Goal: Task Accomplishment & Management: Manage account settings

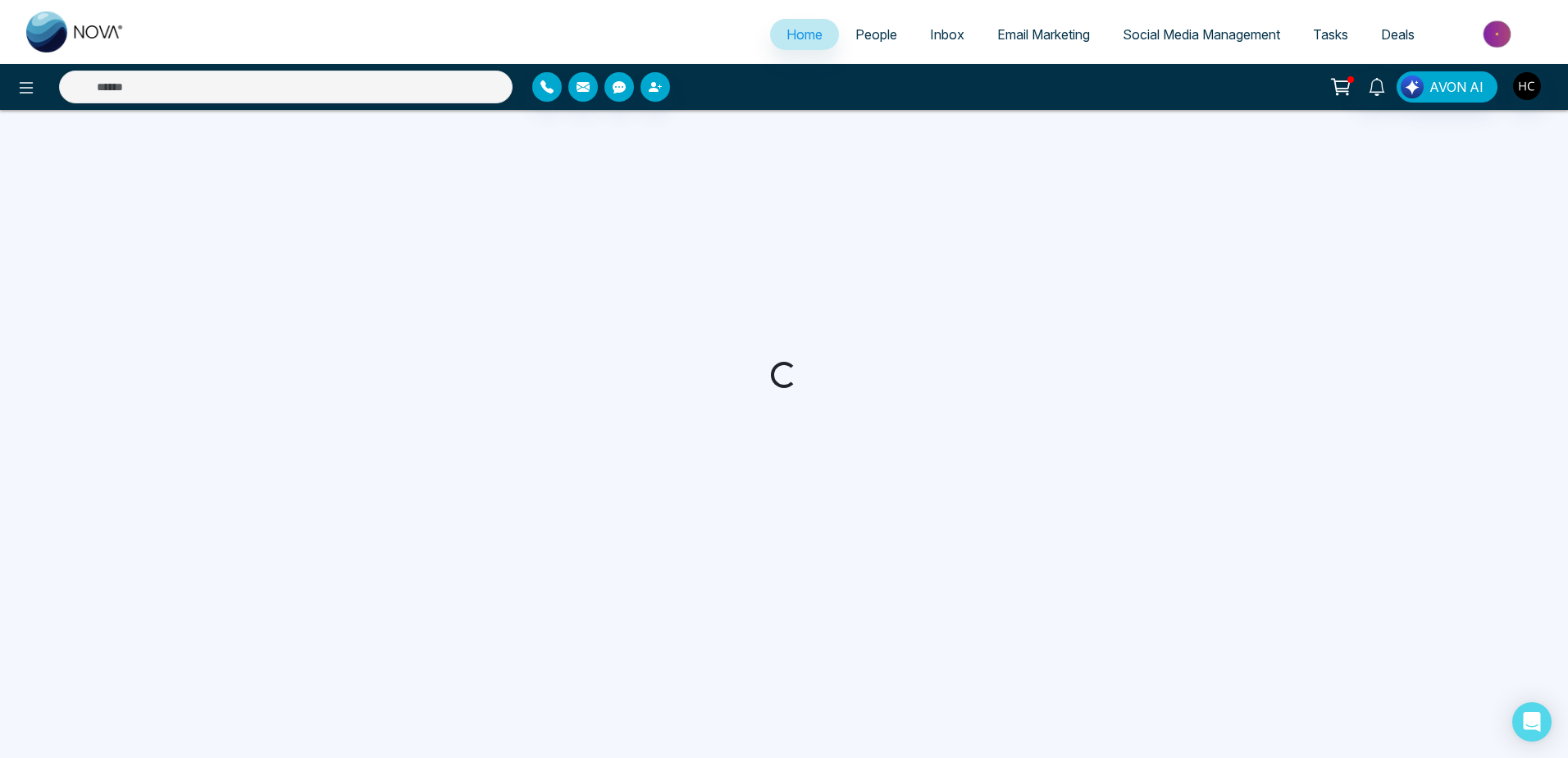
select select "*"
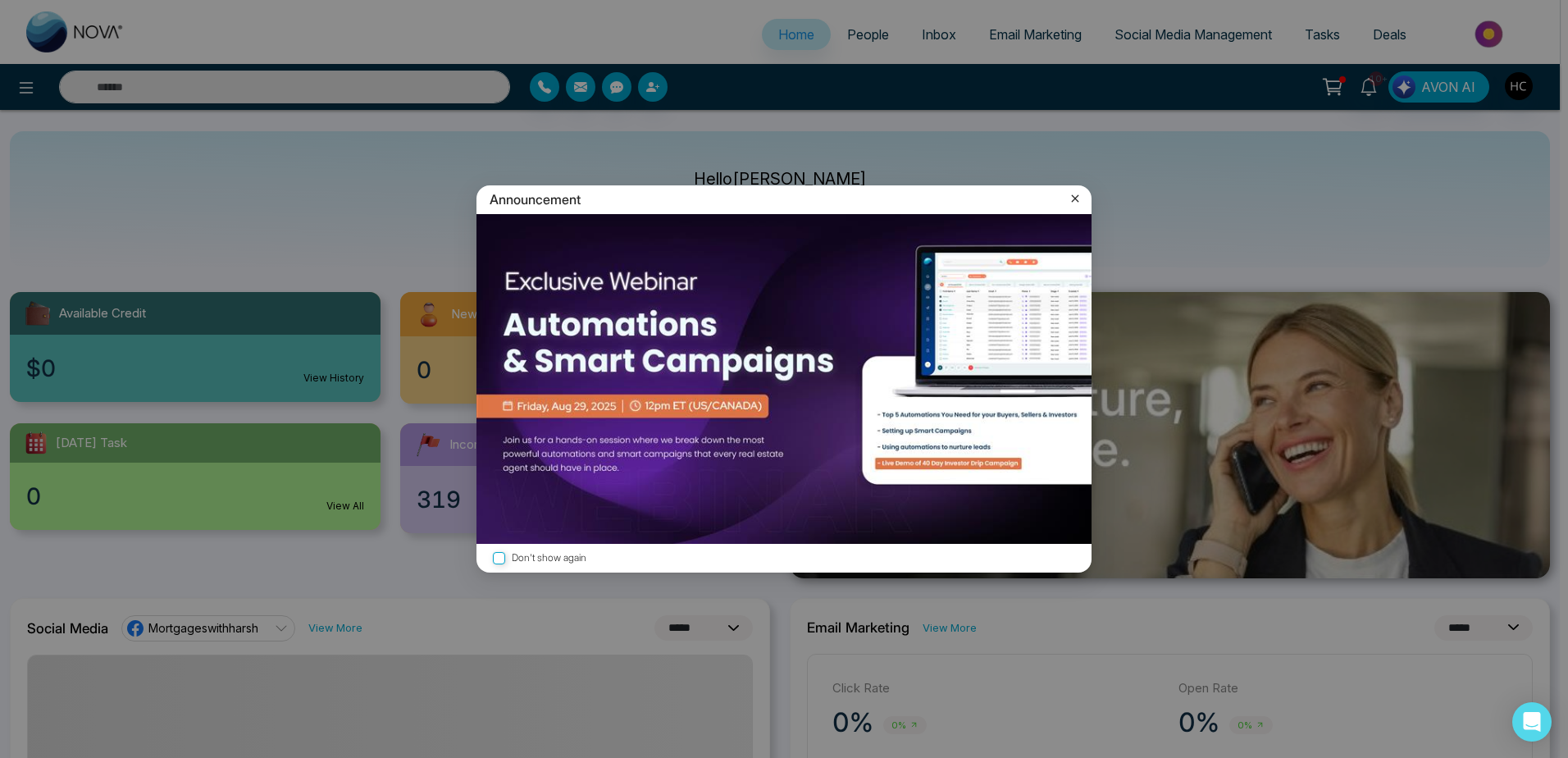
click at [1069, 206] on icon at bounding box center [1074, 197] width 16 height 16
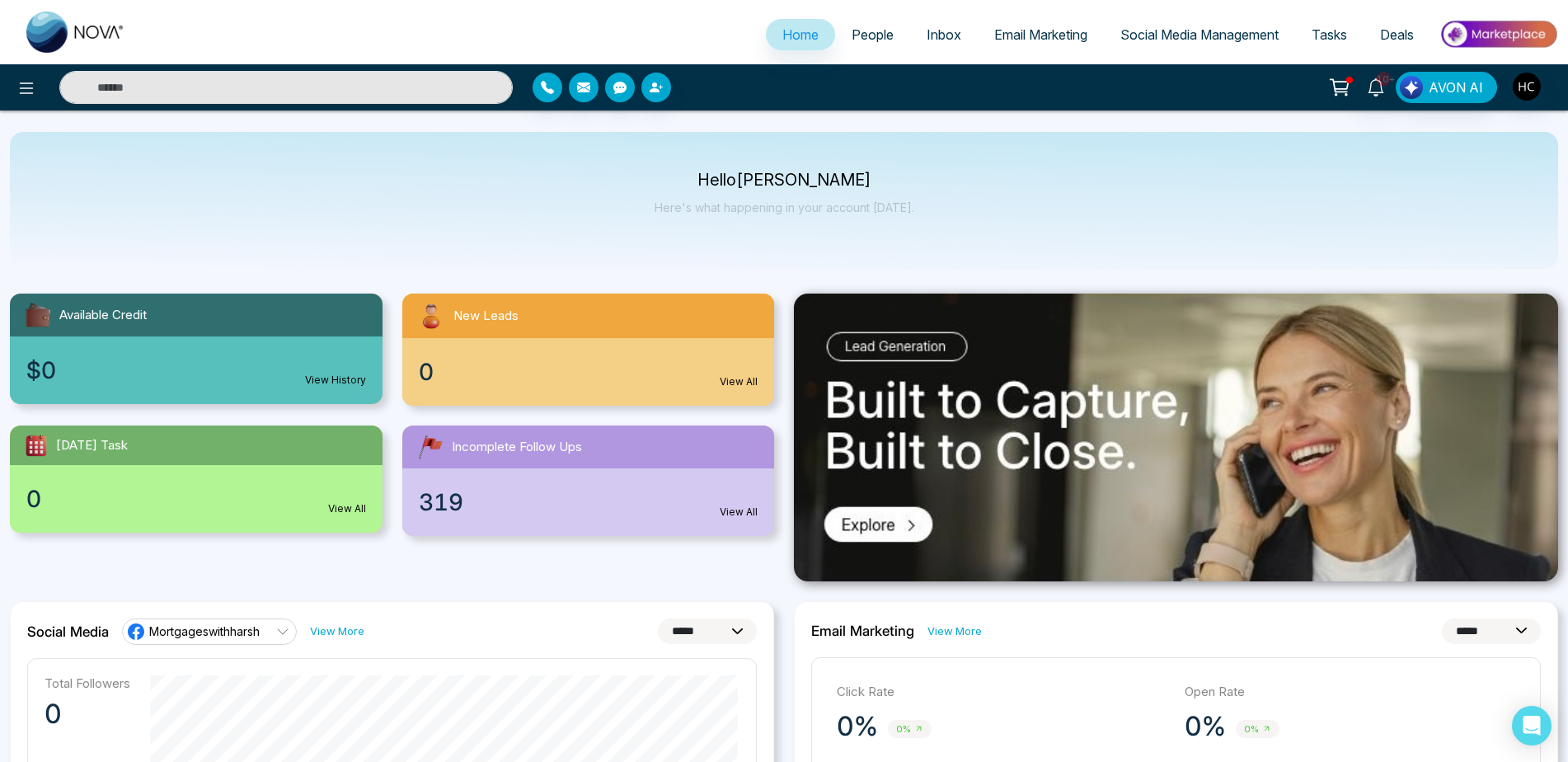
click at [875, 42] on span "People" at bounding box center [873, 34] width 42 height 16
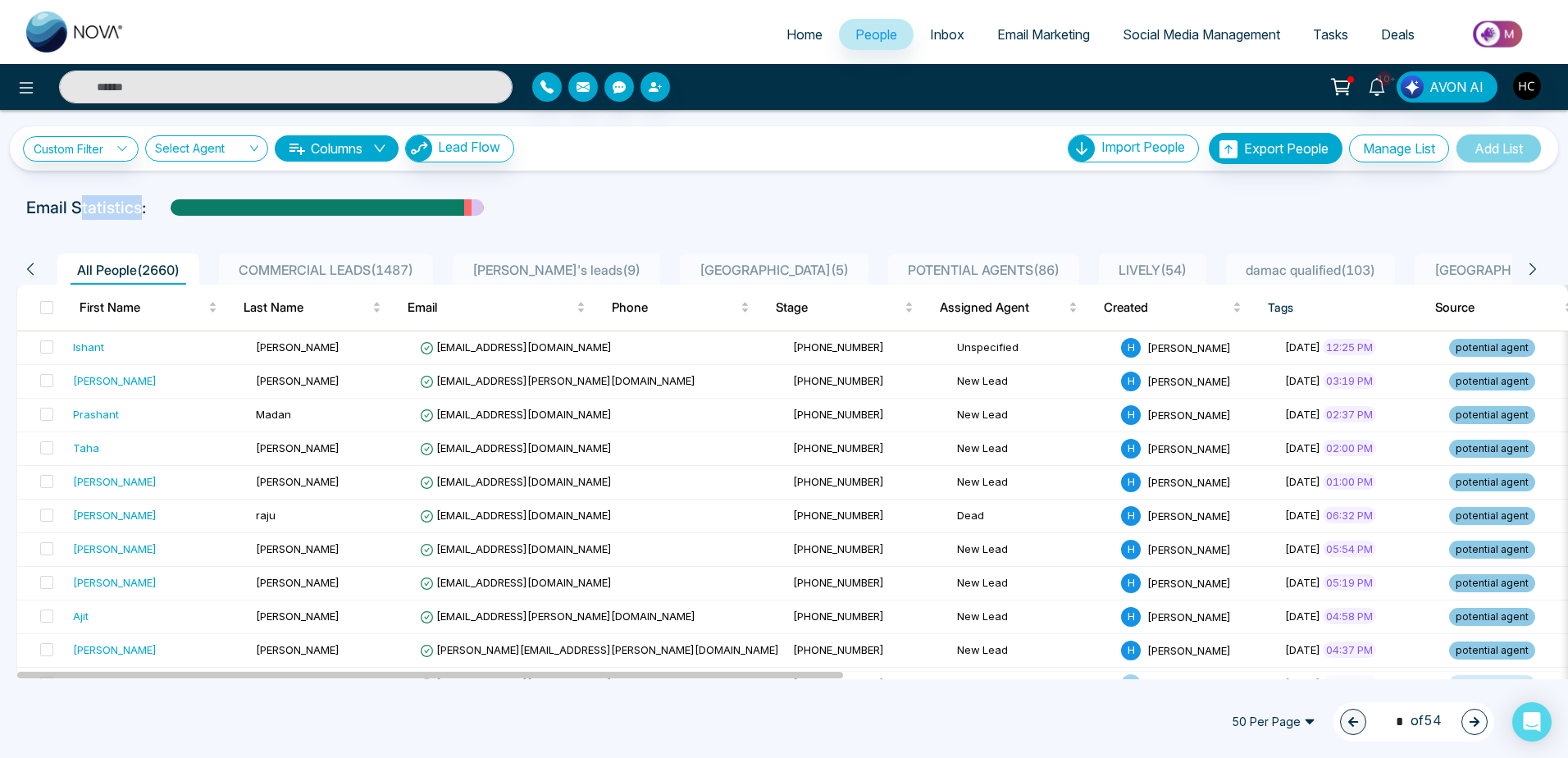
drag, startPoint x: 136, startPoint y: 194, endPoint x: 76, endPoint y: 207, distance: 61.4
click at [76, 207] on div "**********" at bounding box center [784, 394] width 1568 height 569
drag, startPoint x: 76, startPoint y: 207, endPoint x: 258, endPoint y: 261, distance: 189.8
click at [258, 261] on span "COMMERCIAL LEADS ( 1487 )" at bounding box center [326, 269] width 188 height 16
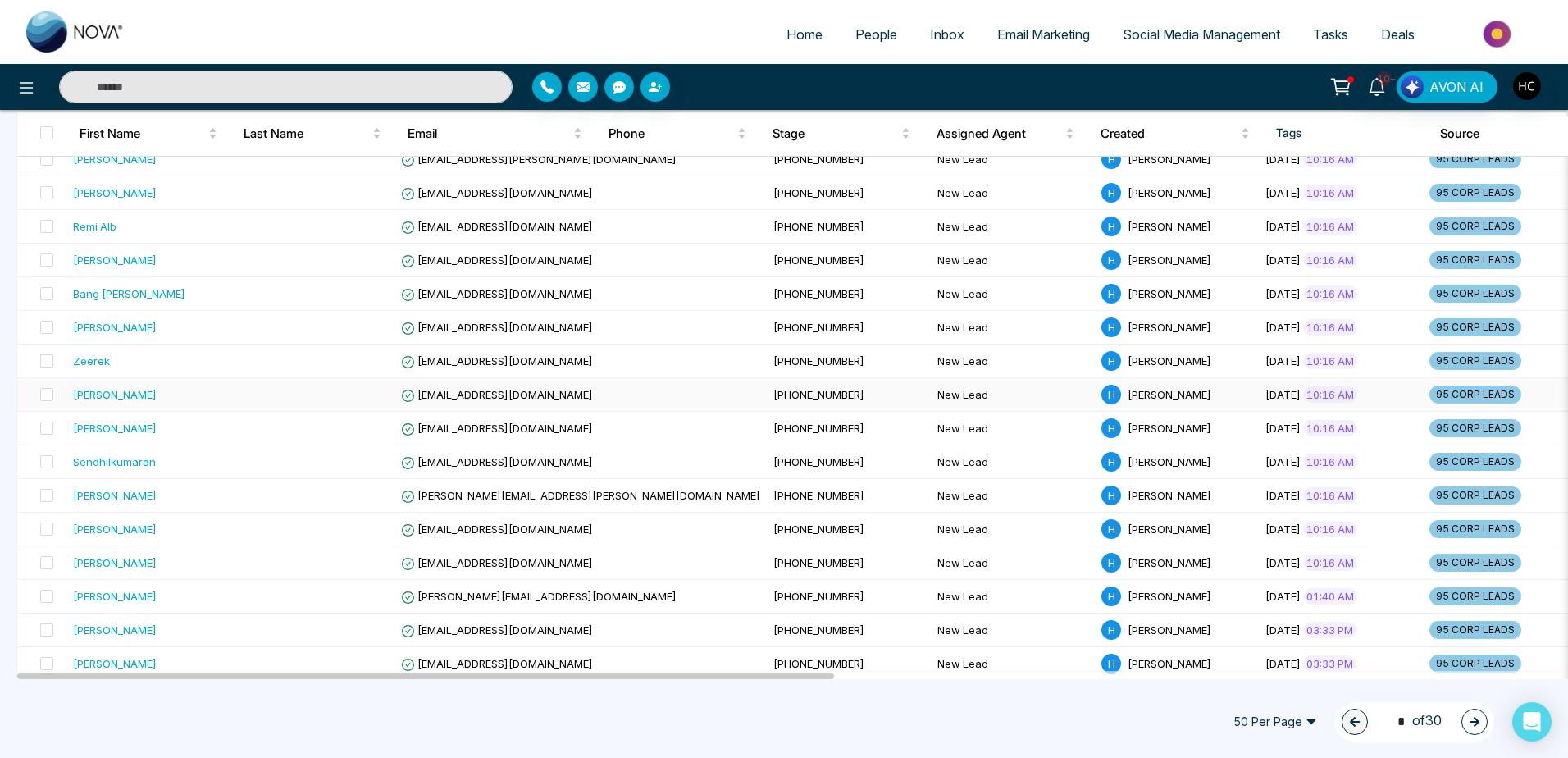
scroll to position [984, 0]
